Goal: Check status: Check status

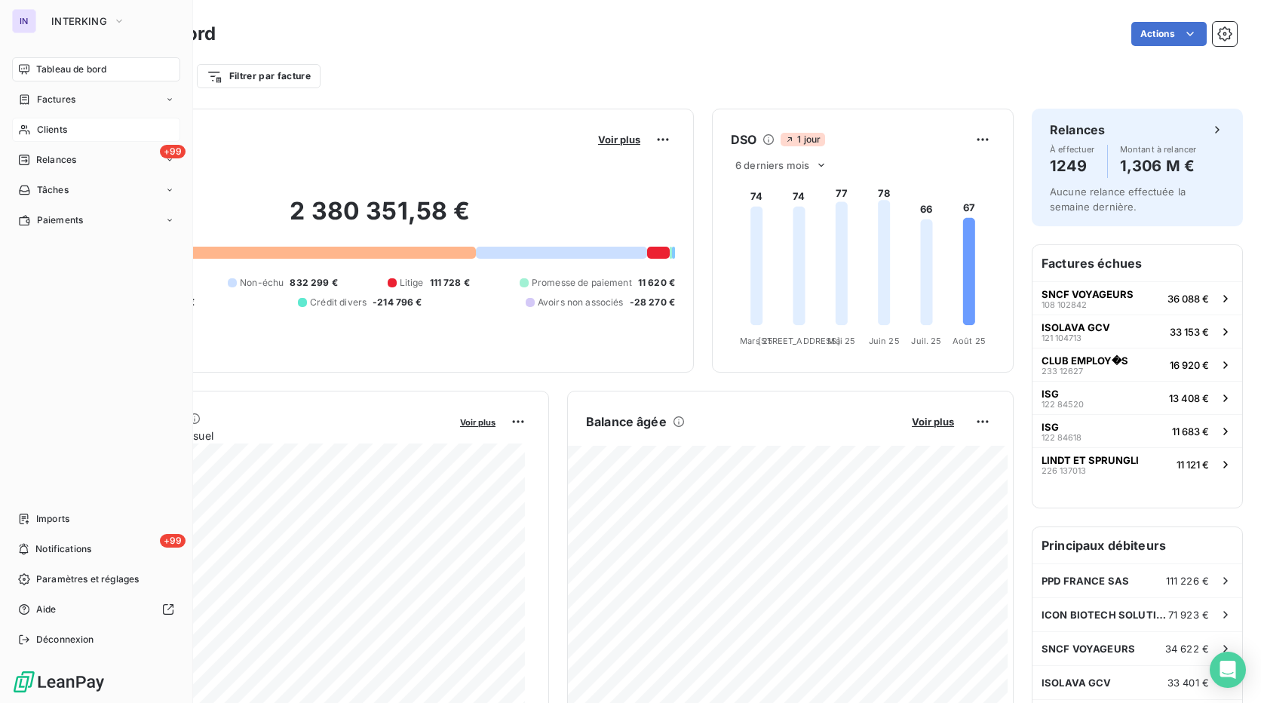
click at [61, 131] on span "Clients" at bounding box center [52, 130] width 30 height 14
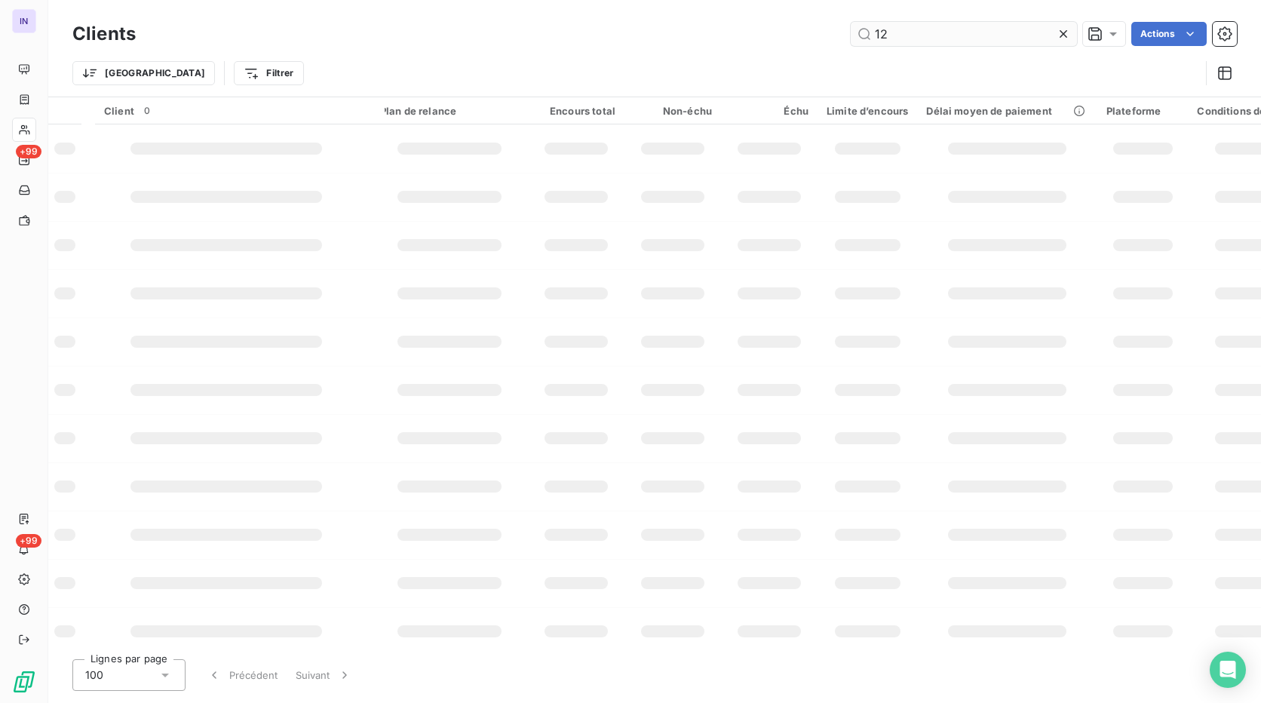
type input "1"
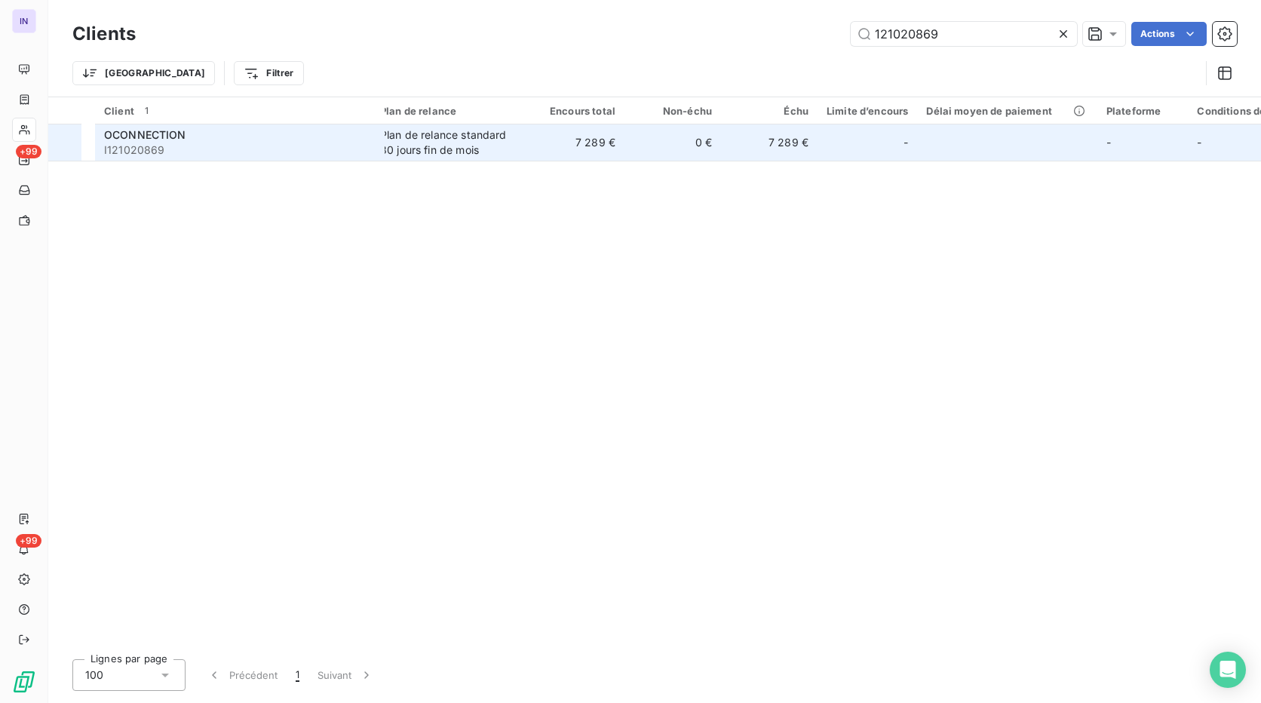
type input "121020869"
click at [450, 149] on div "Plan de relance standard 30 jours fin de mois" at bounding box center [449, 142] width 139 height 30
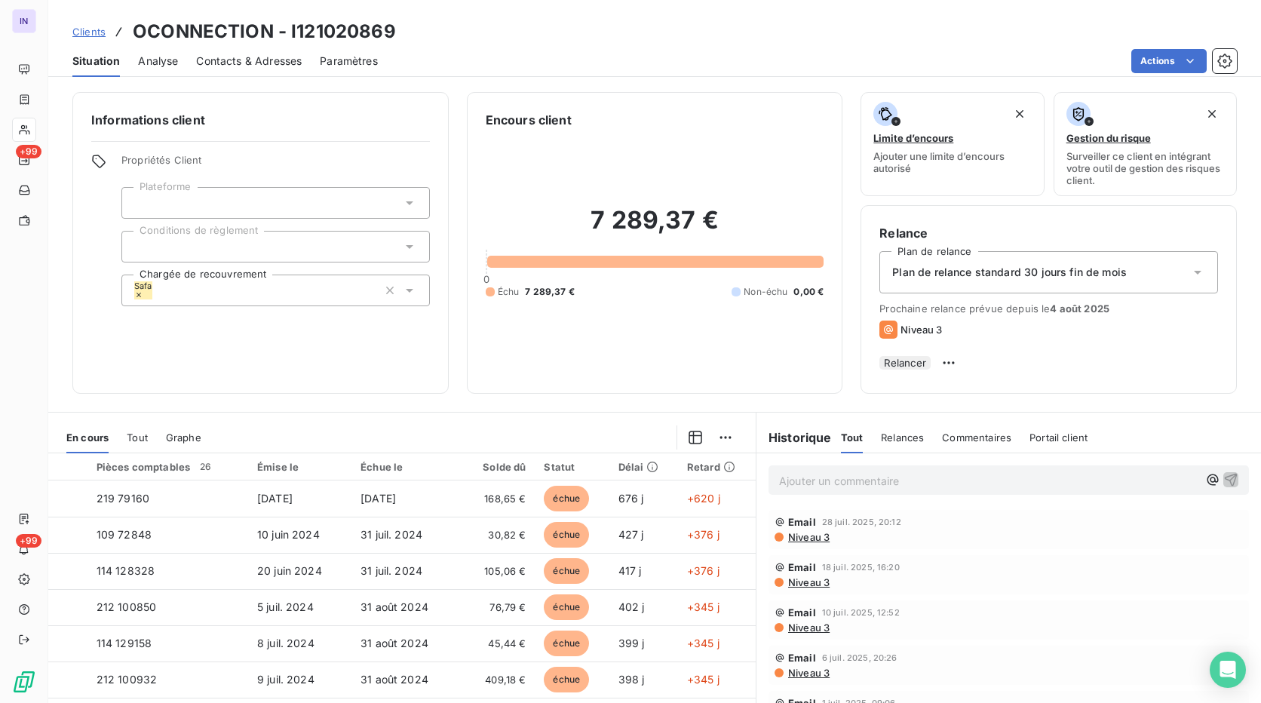
click at [794, 543] on span "Niveau 3" at bounding box center [808, 537] width 43 height 12
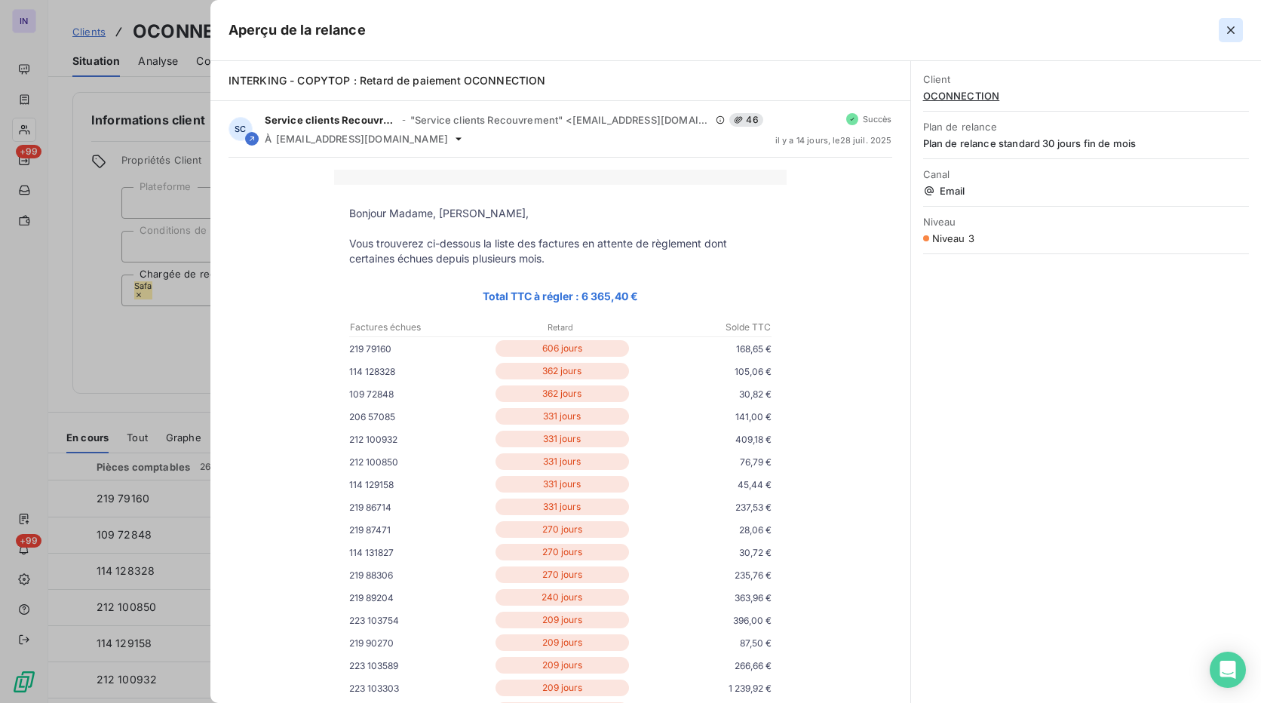
click at [1225, 32] on icon "button" at bounding box center [1230, 30] width 15 height 15
